Goal: Check status: Check status

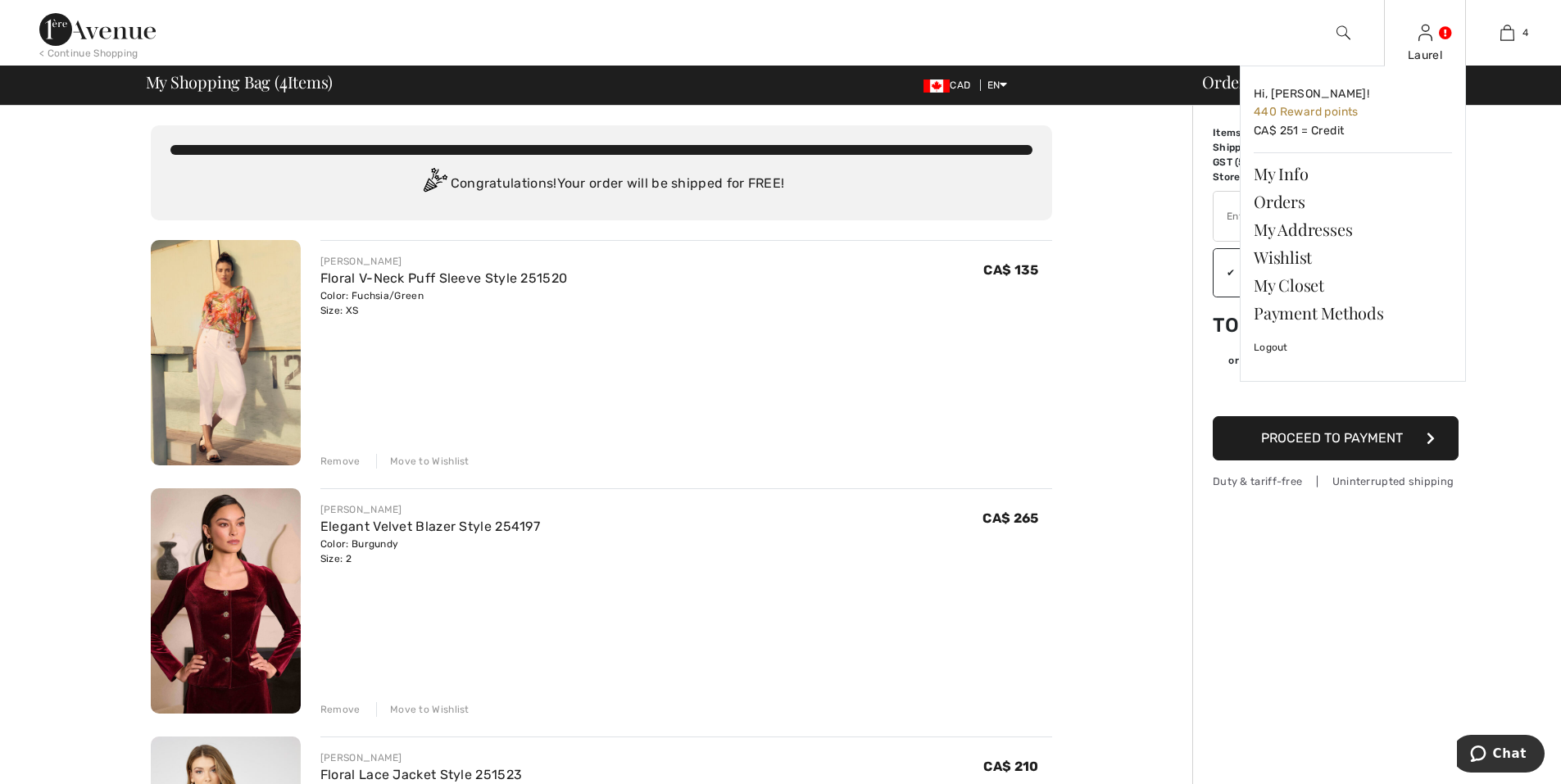
click at [1431, 36] on img at bounding box center [1425, 33] width 14 height 20
click at [1302, 207] on link "Orders" at bounding box center [1352, 201] width 198 height 28
click at [1290, 207] on link "Orders" at bounding box center [1352, 201] width 198 height 28
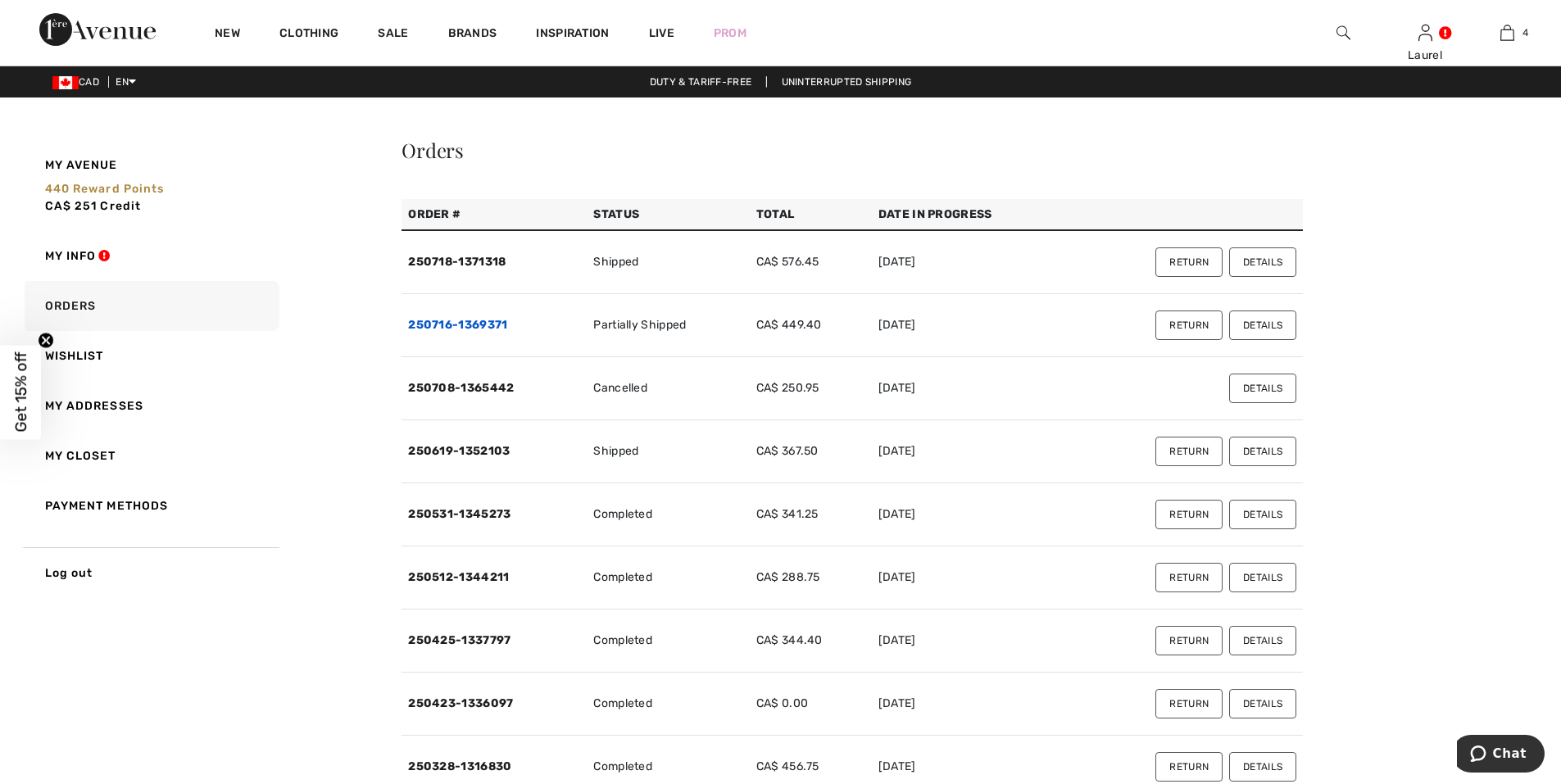
click at [469, 328] on link "250716-1369371" at bounding box center [457, 324] width 99 height 14
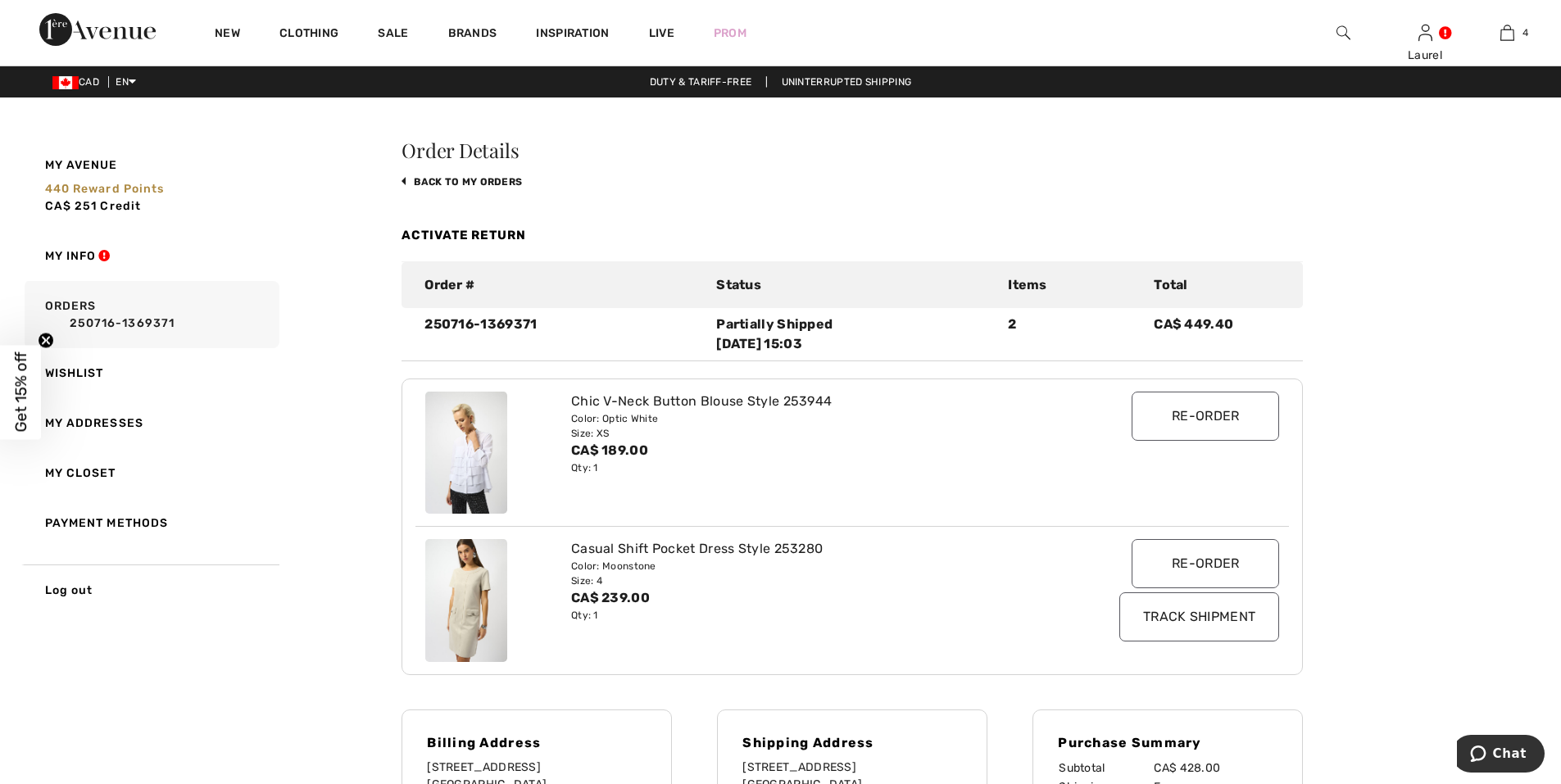
click at [469, 455] on img at bounding box center [466, 453] width 82 height 122
click at [492, 485] on img at bounding box center [466, 453] width 82 height 122
click at [476, 471] on img at bounding box center [466, 453] width 82 height 122
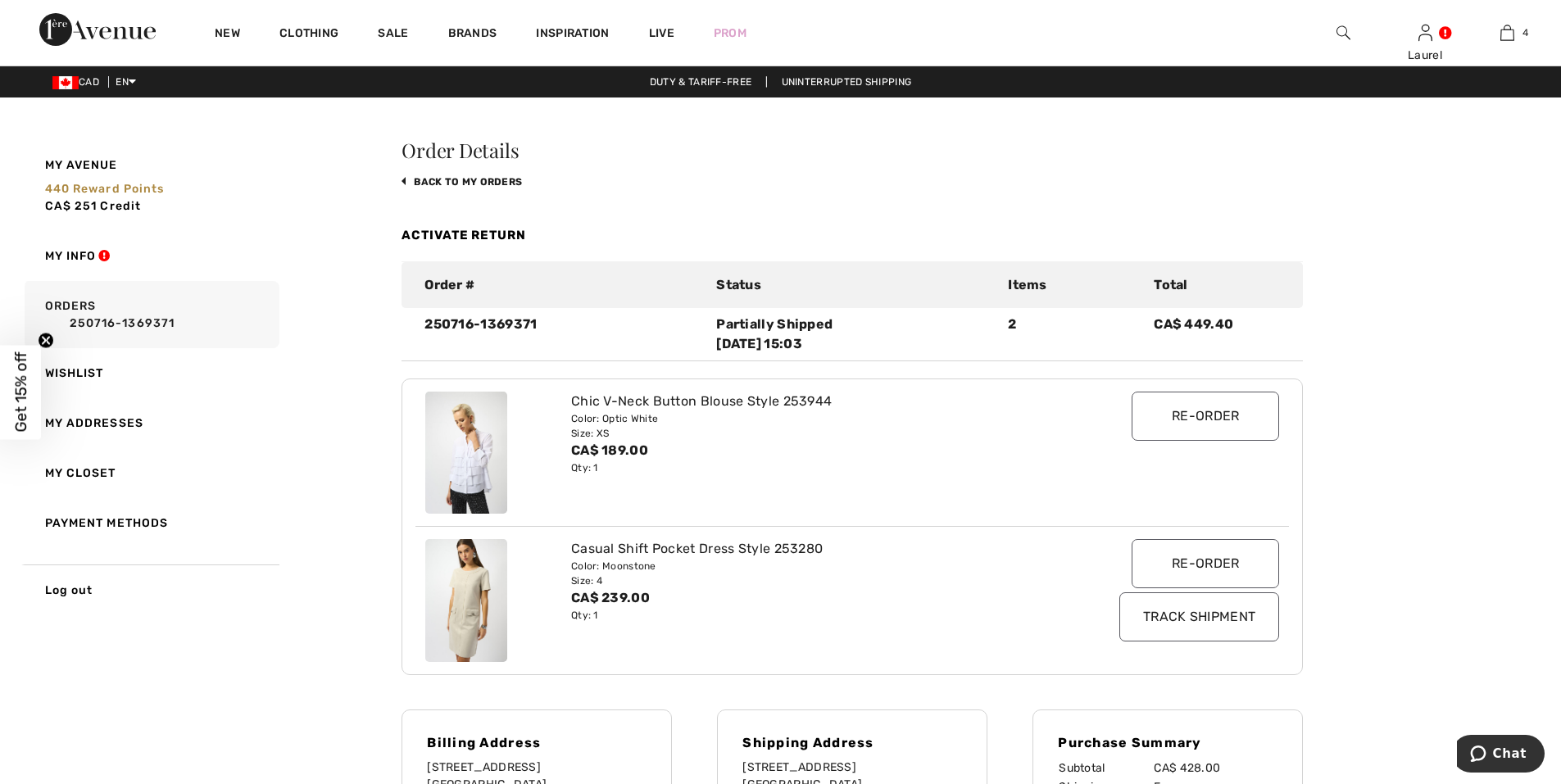
click at [786, 476] on div "Chic V-Neck Button Blouse Style 253944 Color: Optic White Size: XS CA$ 189.00 Q…" at bounding box center [816, 453] width 510 height 122
